Goal: Navigation & Orientation: Go to known website

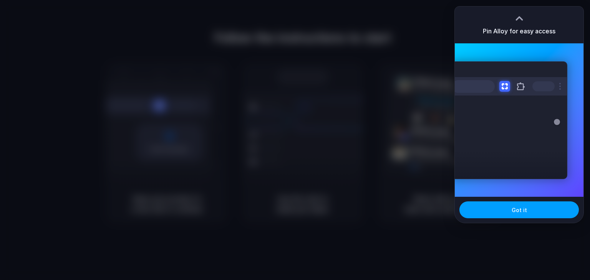
click at [543, 214] on button "Got it" at bounding box center [518, 210] width 119 height 17
